Goal: Book appointment/travel/reservation

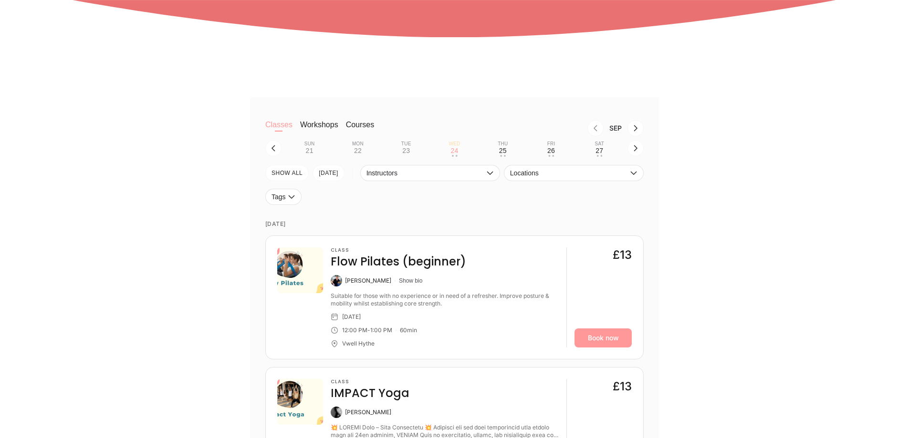
scroll to position [382, 0]
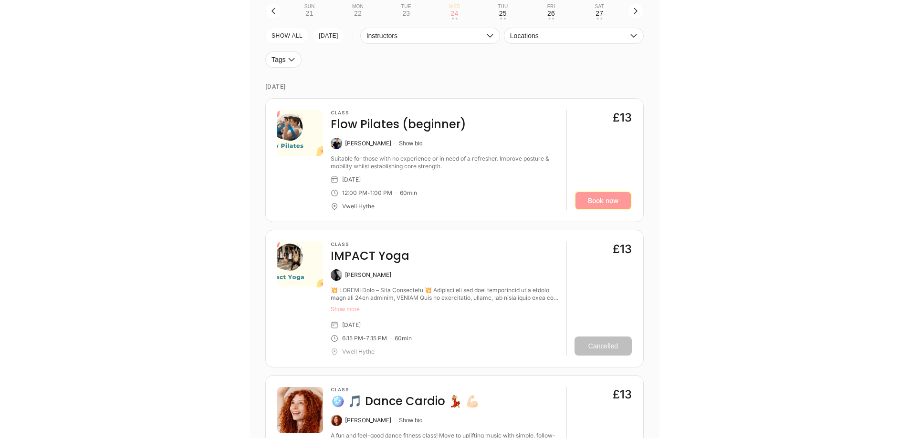
click at [605, 201] on link "Book now" at bounding box center [602, 200] width 57 height 19
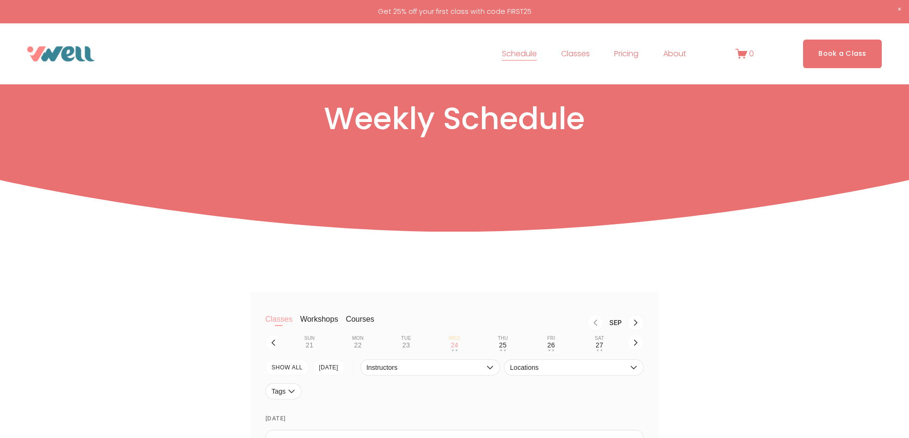
scroll to position [0, 0]
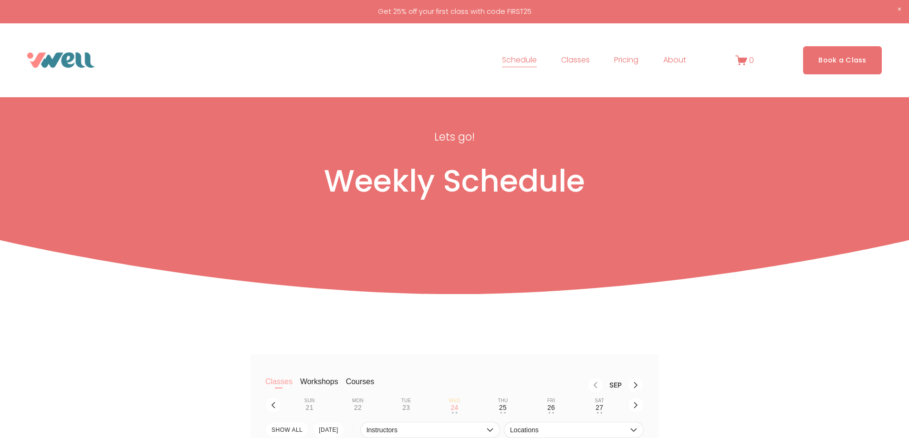
click at [50, 62] on img at bounding box center [61, 59] width 68 height 15
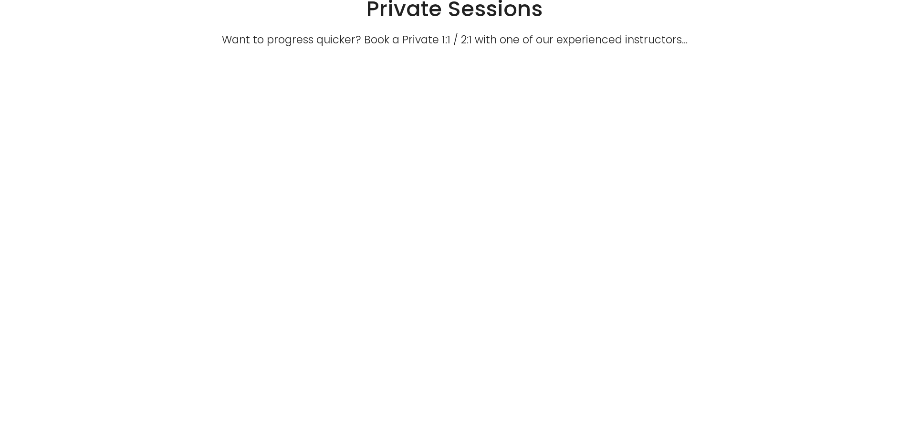
scroll to position [3243, 0]
